Goal: Task Accomplishment & Management: Manage account settings

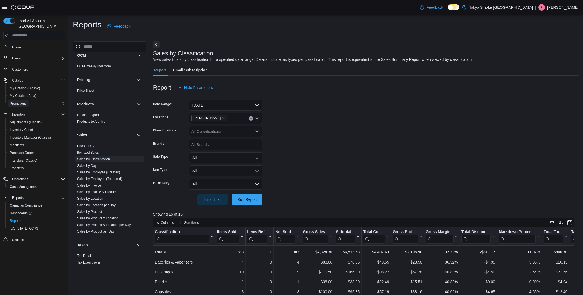
click at [23, 101] on span "Promotions" at bounding box center [18, 103] width 17 height 4
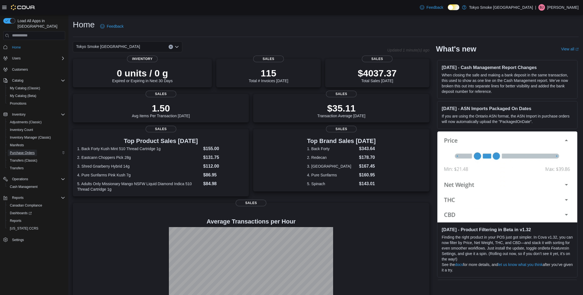
click at [21, 149] on span "Purchase Orders" at bounding box center [22, 152] width 25 height 7
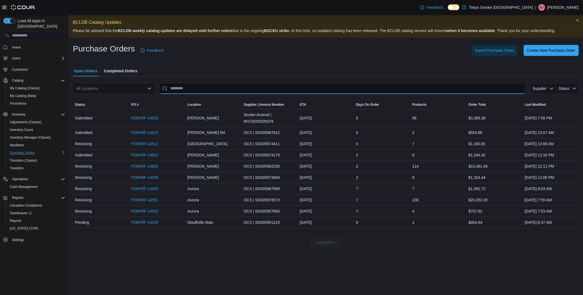
click at [216, 87] on input "This is a search bar. After typing your query, hit enter to filter the results …" at bounding box center [342, 88] width 366 height 11
type input "******"
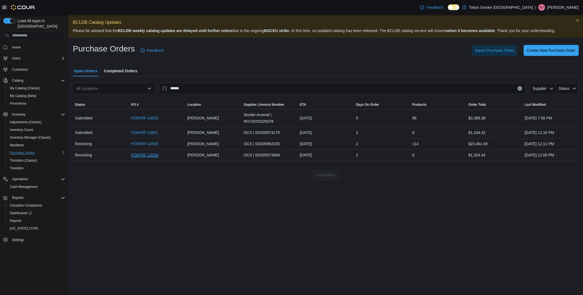
click at [144, 155] on link "PO6FRF-14599" at bounding box center [144, 155] width 27 height 7
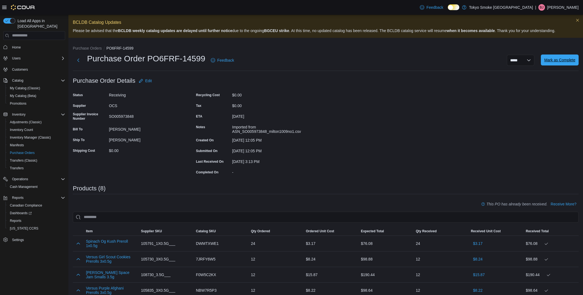
click at [555, 58] on span "Mark as Complete" at bounding box center [559, 59] width 31 height 5
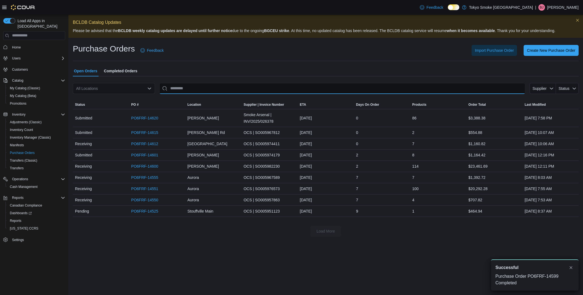
click at [275, 88] on input "This is a search bar. After typing your query, hit enter to filter the results …" at bounding box center [342, 88] width 366 height 11
type input "******"
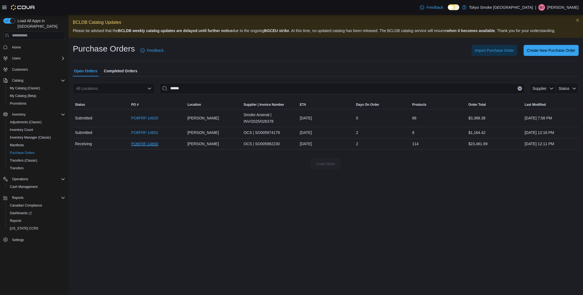
click at [139, 146] on link "PO6FRF-14600" at bounding box center [144, 143] width 27 height 7
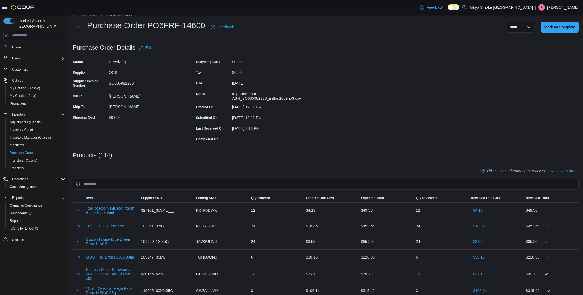
scroll to position [15, 0]
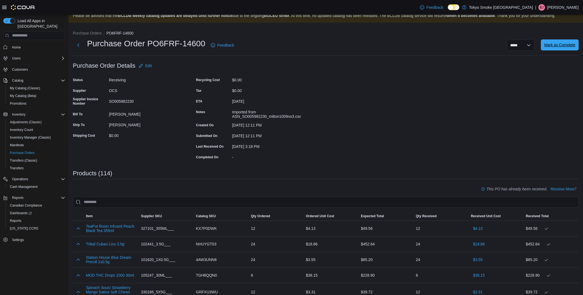
click at [563, 50] on span "Mark as Complete" at bounding box center [559, 44] width 31 height 11
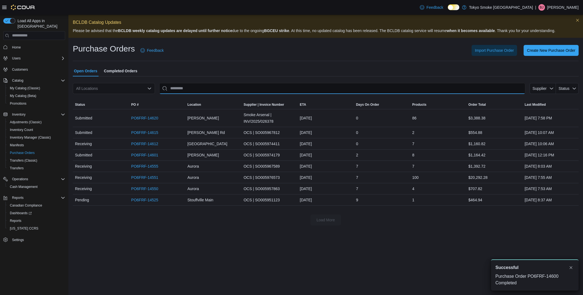
click at [234, 88] on input "This is a search bar. After typing your query, hit enter to filter the results …" at bounding box center [342, 88] width 366 height 11
type input "******"
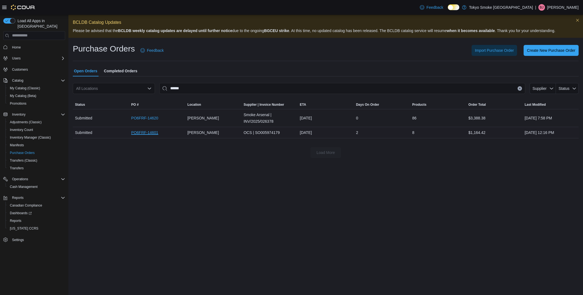
click at [140, 131] on link "PO6FRF-14601" at bounding box center [144, 132] width 27 height 7
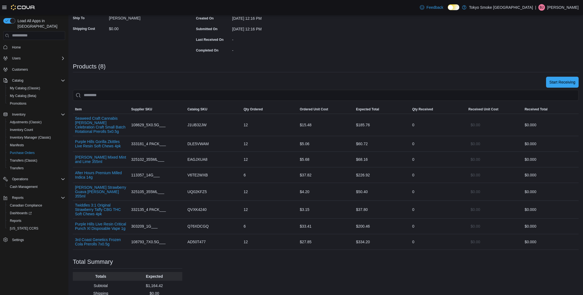
scroll to position [122, 0]
click at [555, 85] on span "Start Receiving" at bounding box center [563, 81] width 26 height 11
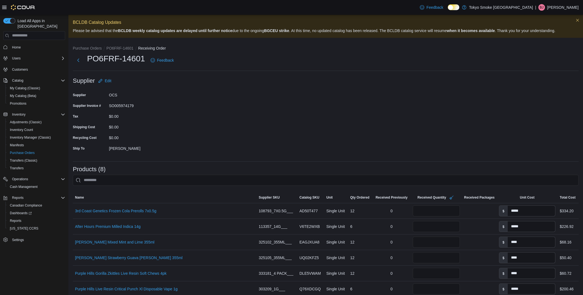
scroll to position [122, 0]
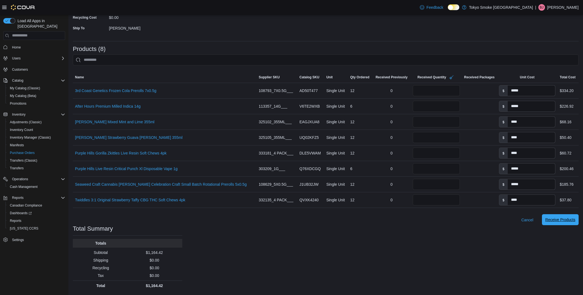
click at [560, 221] on span "Receive Products" at bounding box center [560, 219] width 30 height 5
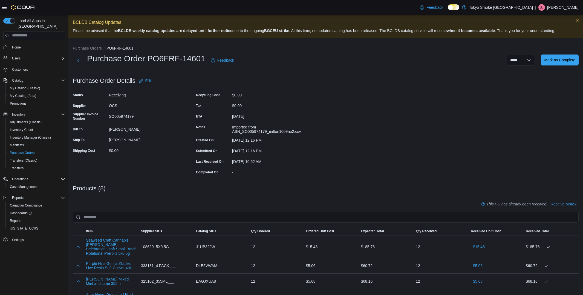
click at [567, 61] on span "Mark as Complete" at bounding box center [559, 59] width 31 height 5
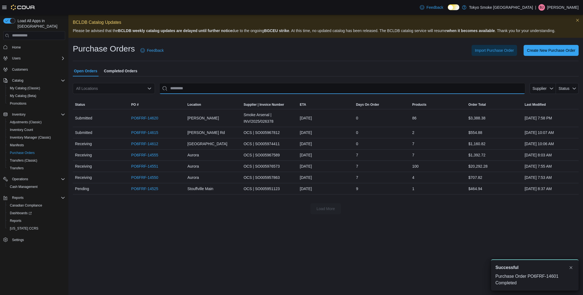
click at [229, 89] on input "This is a search bar. After typing your query, hit enter to filter the results …" at bounding box center [342, 88] width 366 height 11
type input "******"
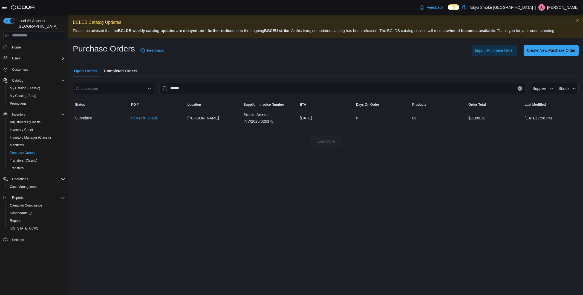
click at [139, 119] on link "PO6FRF-14620" at bounding box center [144, 118] width 27 height 7
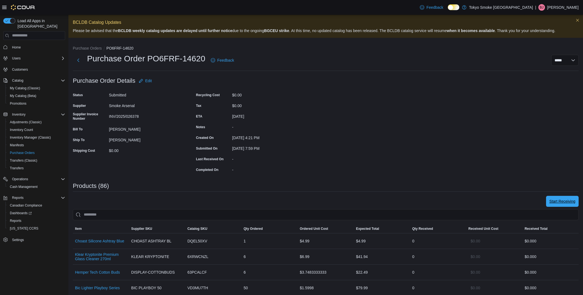
click at [556, 199] on span "Start Receiving" at bounding box center [563, 201] width 26 height 5
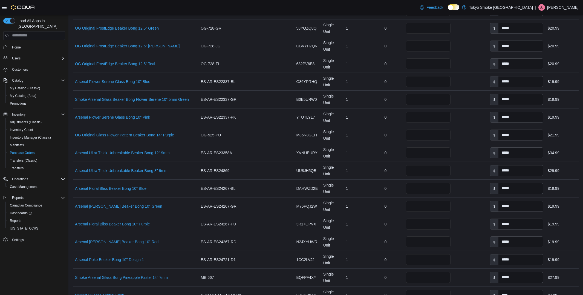
scroll to position [1349, 0]
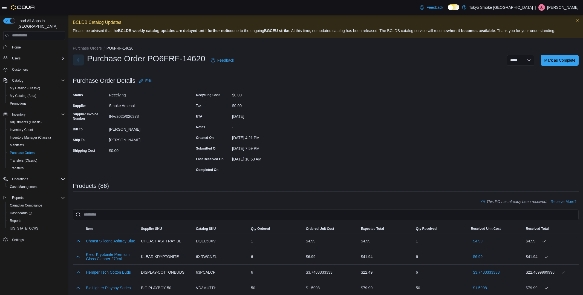
click at [77, 60] on button "Next" at bounding box center [78, 59] width 11 height 11
